Goal: Information Seeking & Learning: Learn about a topic

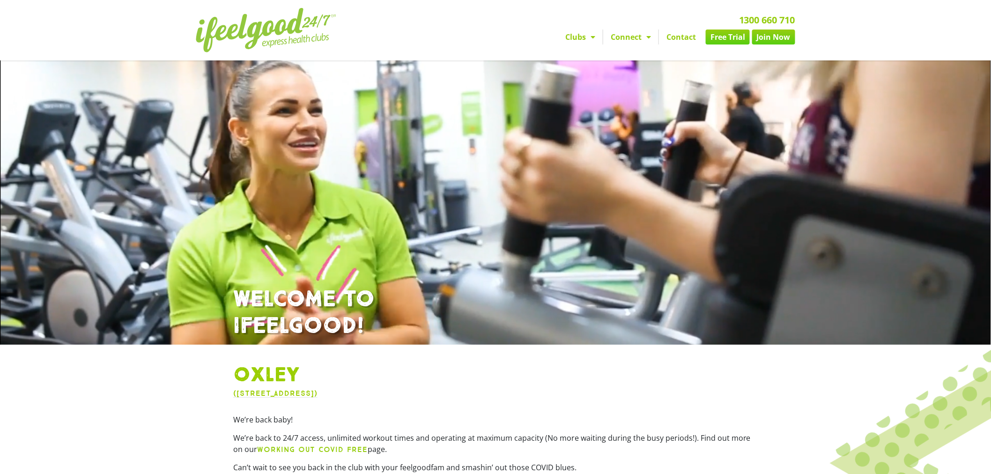
click at [767, 39] on link "Join Now" at bounding box center [773, 37] width 43 height 15
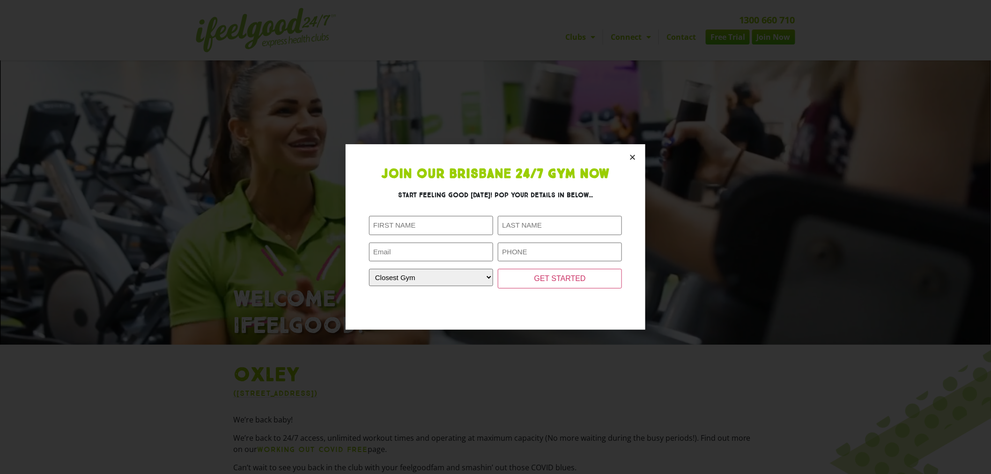
click at [632, 152] on section "Join Our Brisbane 24/7 Gym Now Start feeling good [DATE]! Pop your details in b…" at bounding box center [496, 236] width 300 height 185
click at [633, 157] on icon "Close" at bounding box center [632, 157] width 7 height 7
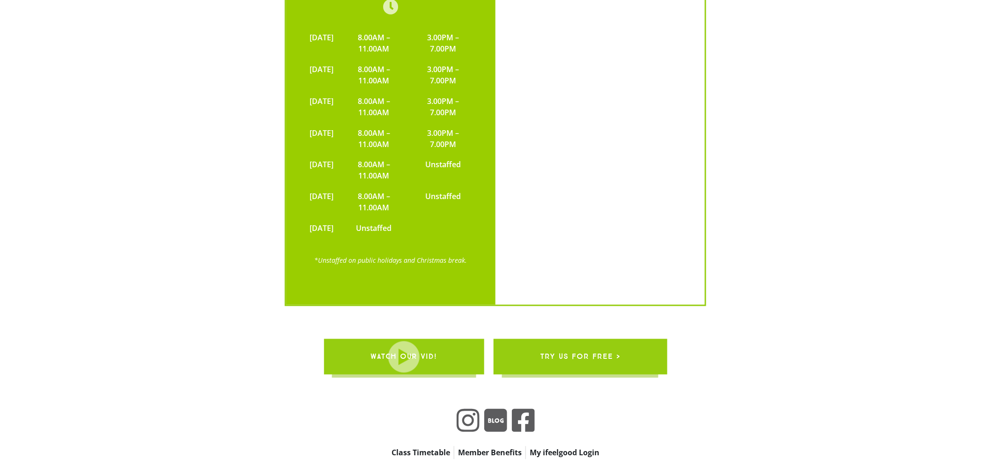
scroll to position [2101, 0]
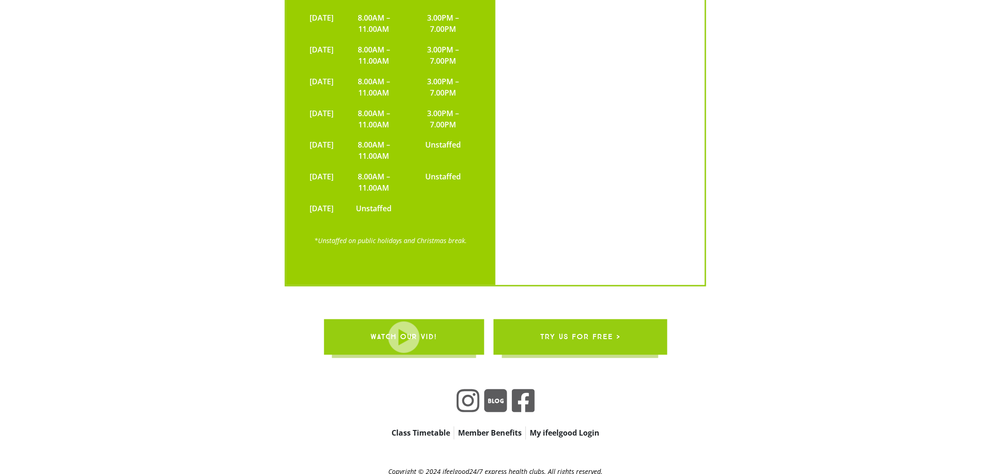
click at [429, 427] on link "Class Timetable" at bounding box center [421, 433] width 66 height 13
click at [507, 427] on link "Member Benefits" at bounding box center [489, 433] width 71 height 13
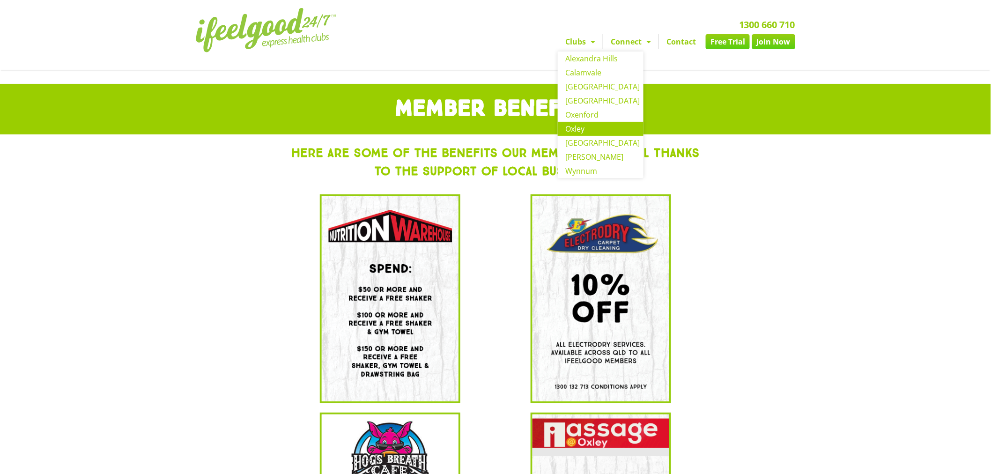
click at [586, 125] on link "Oxley" at bounding box center [601, 129] width 86 height 14
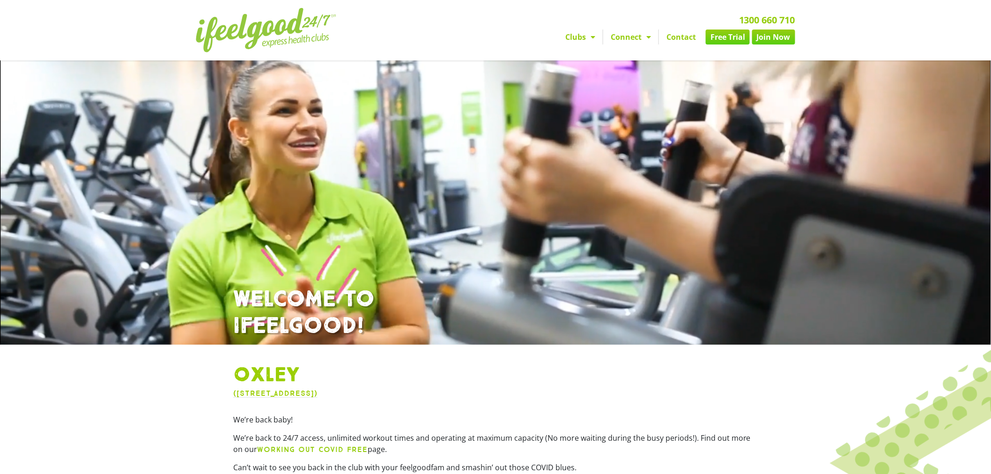
click at [683, 36] on link "Contact" at bounding box center [681, 37] width 44 height 15
